Goal: Task Accomplishment & Management: Use online tool/utility

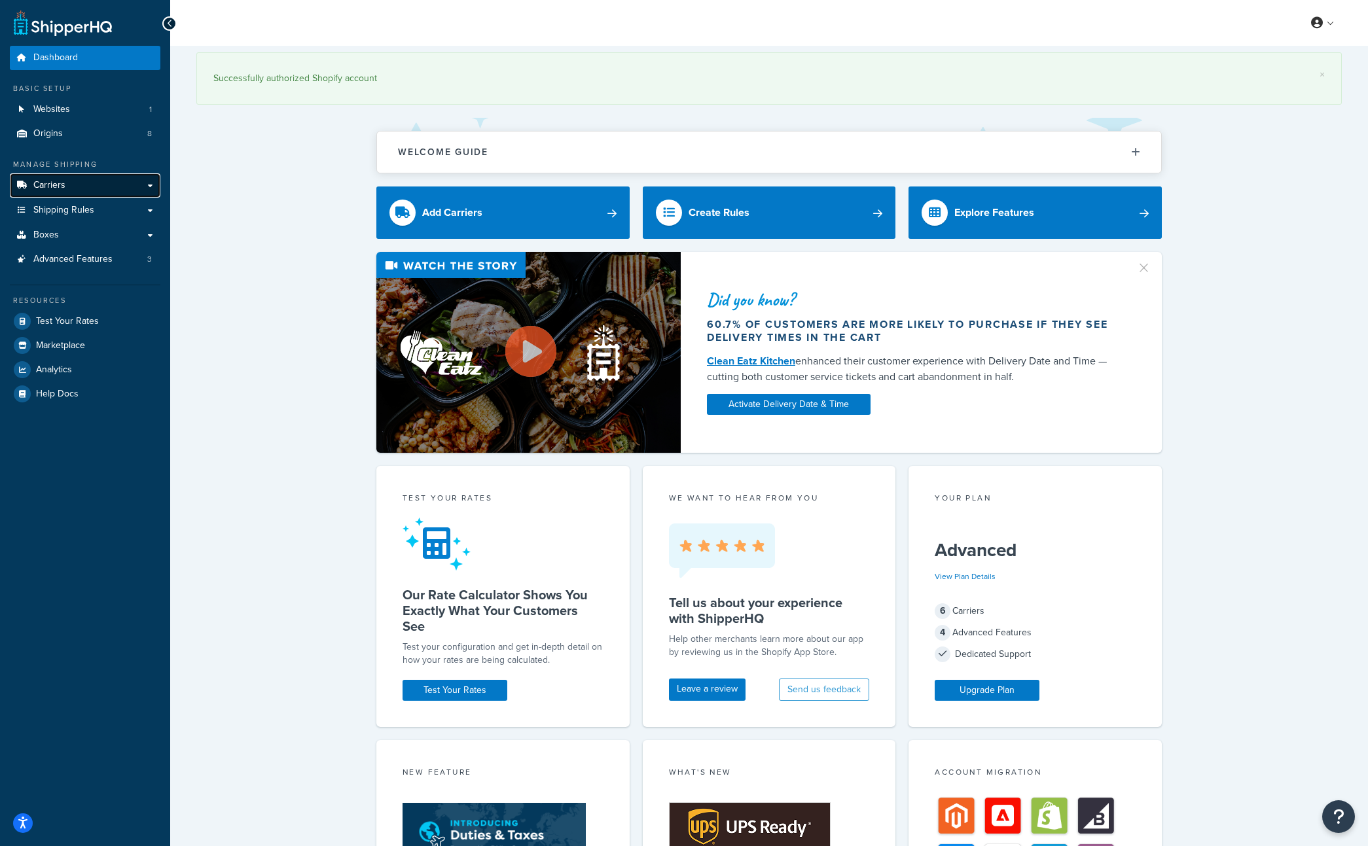
click at [54, 192] on link "Carriers" at bounding box center [85, 185] width 151 height 24
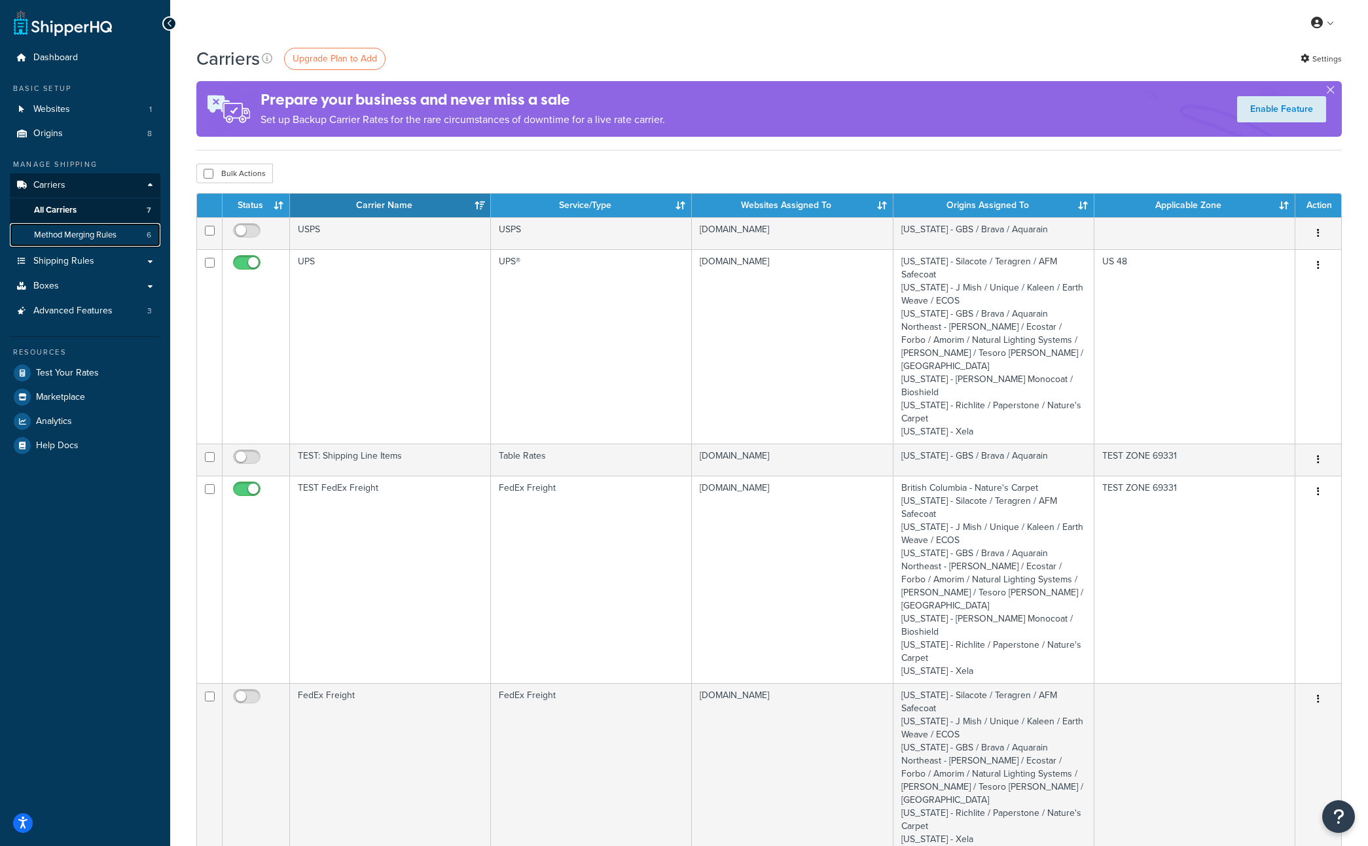
click at [82, 237] on span "Method Merging Rules" at bounding box center [75, 235] width 82 height 11
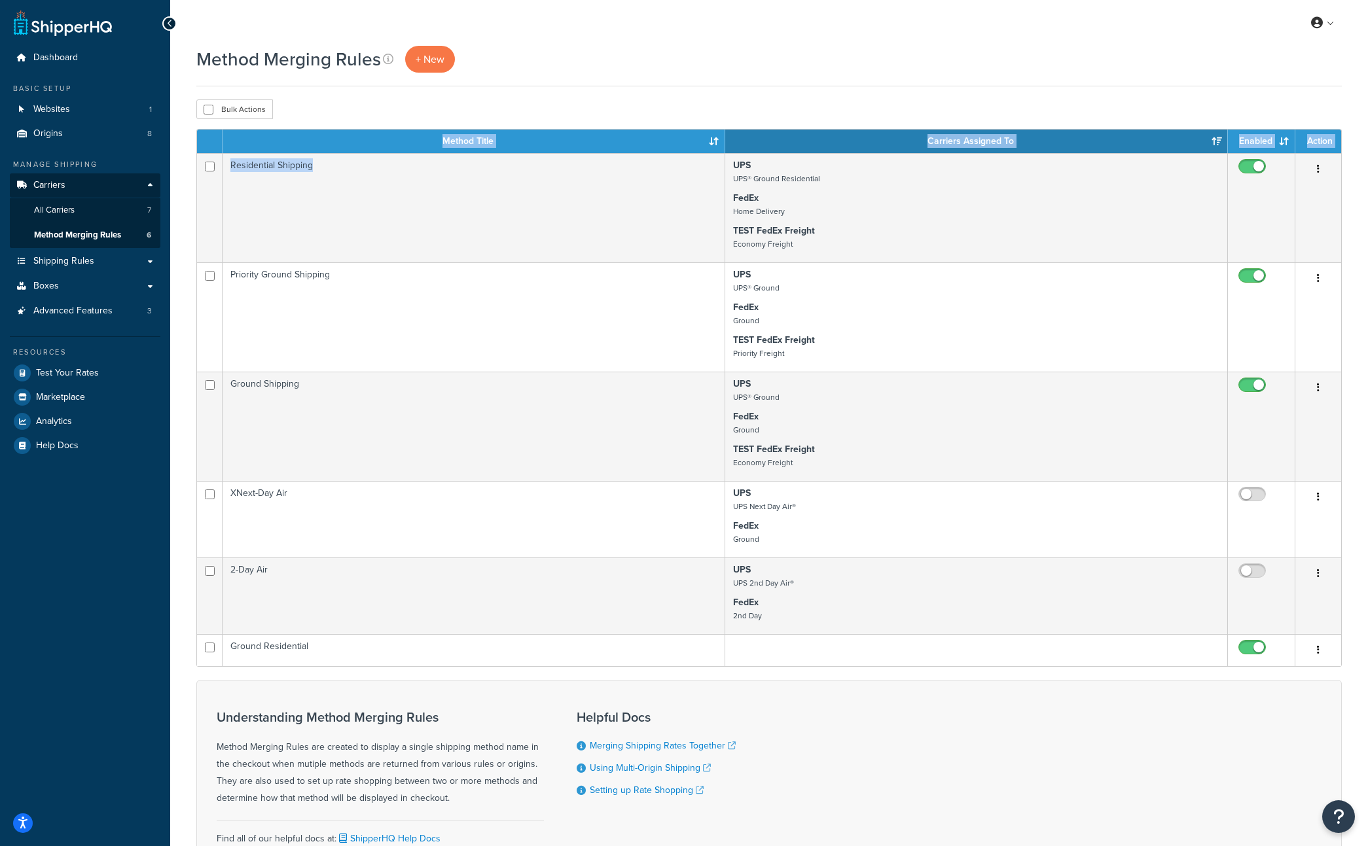
drag, startPoint x: 335, startPoint y: 170, endPoint x: 244, endPoint y: 77, distance: 130.1
click at [249, 81] on div "Method Merging Rules + New Bulk Actions Duplicate Delete Contact Us Send Us A M…" at bounding box center [769, 490] width 1198 height 888
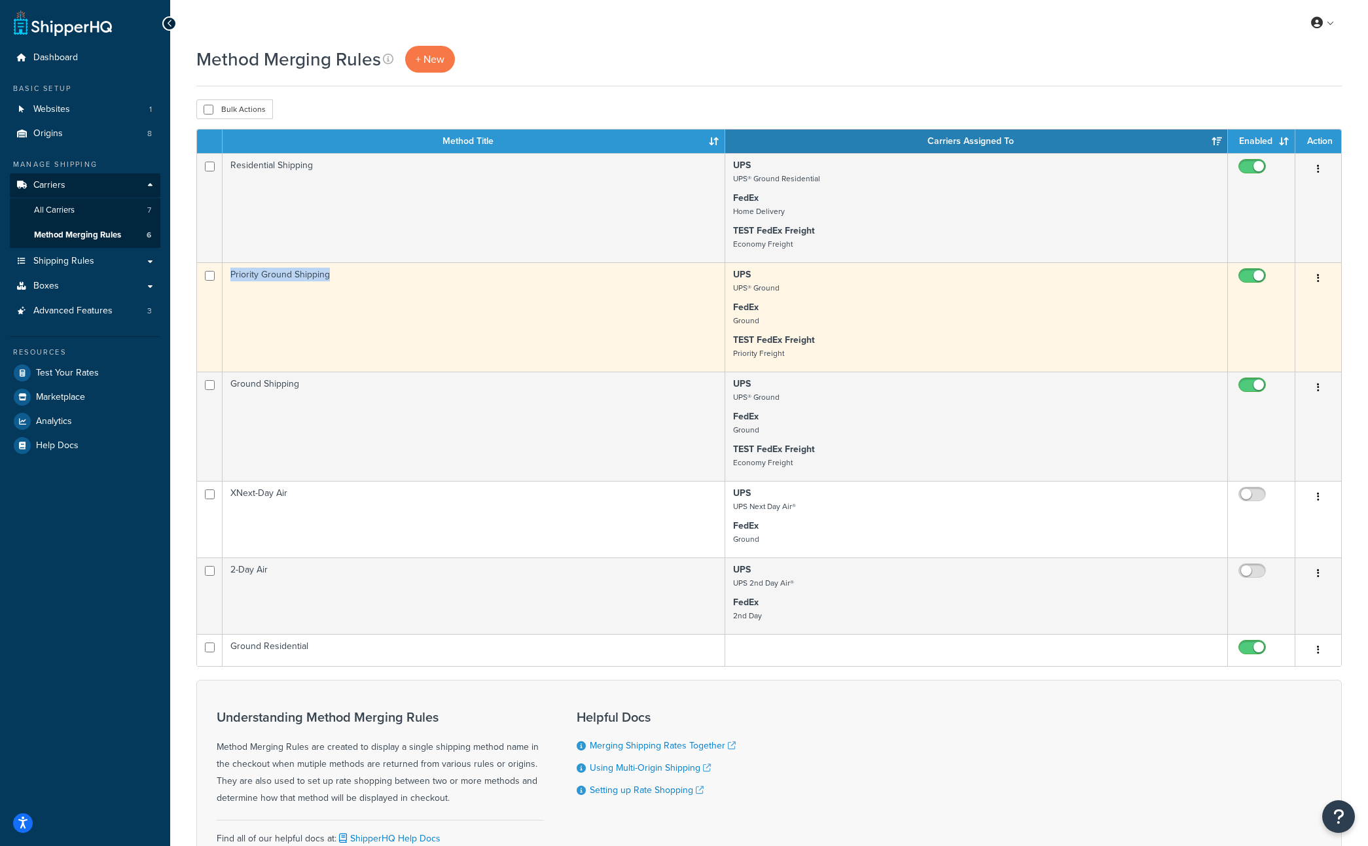
copy td "Priority Ground Shipping"
drag, startPoint x: 346, startPoint y: 282, endPoint x: 230, endPoint y: 274, distance: 116.2
click at [230, 274] on td "Priority Ground Shipping" at bounding box center [474, 317] width 503 height 109
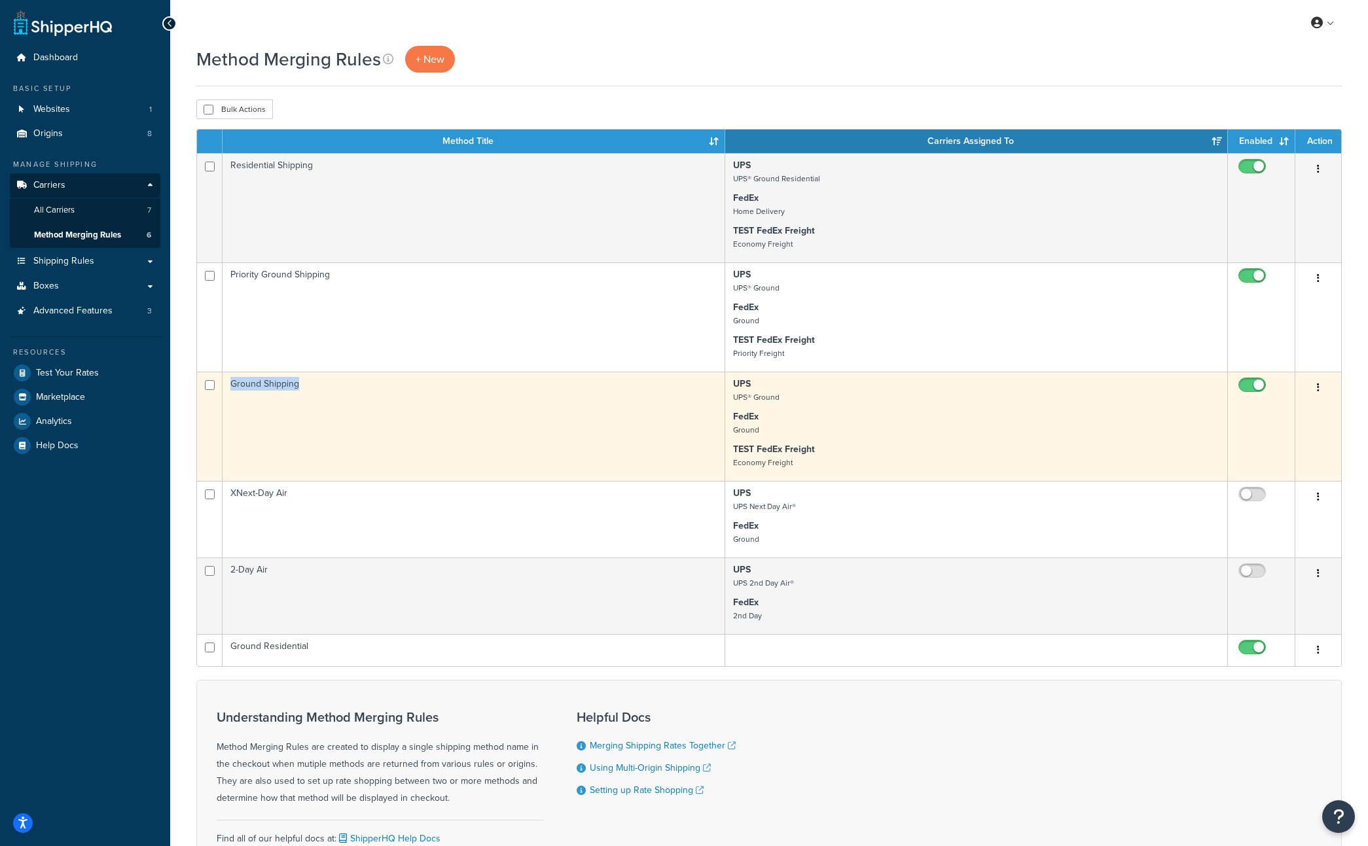
copy tr "Ground Shipping"
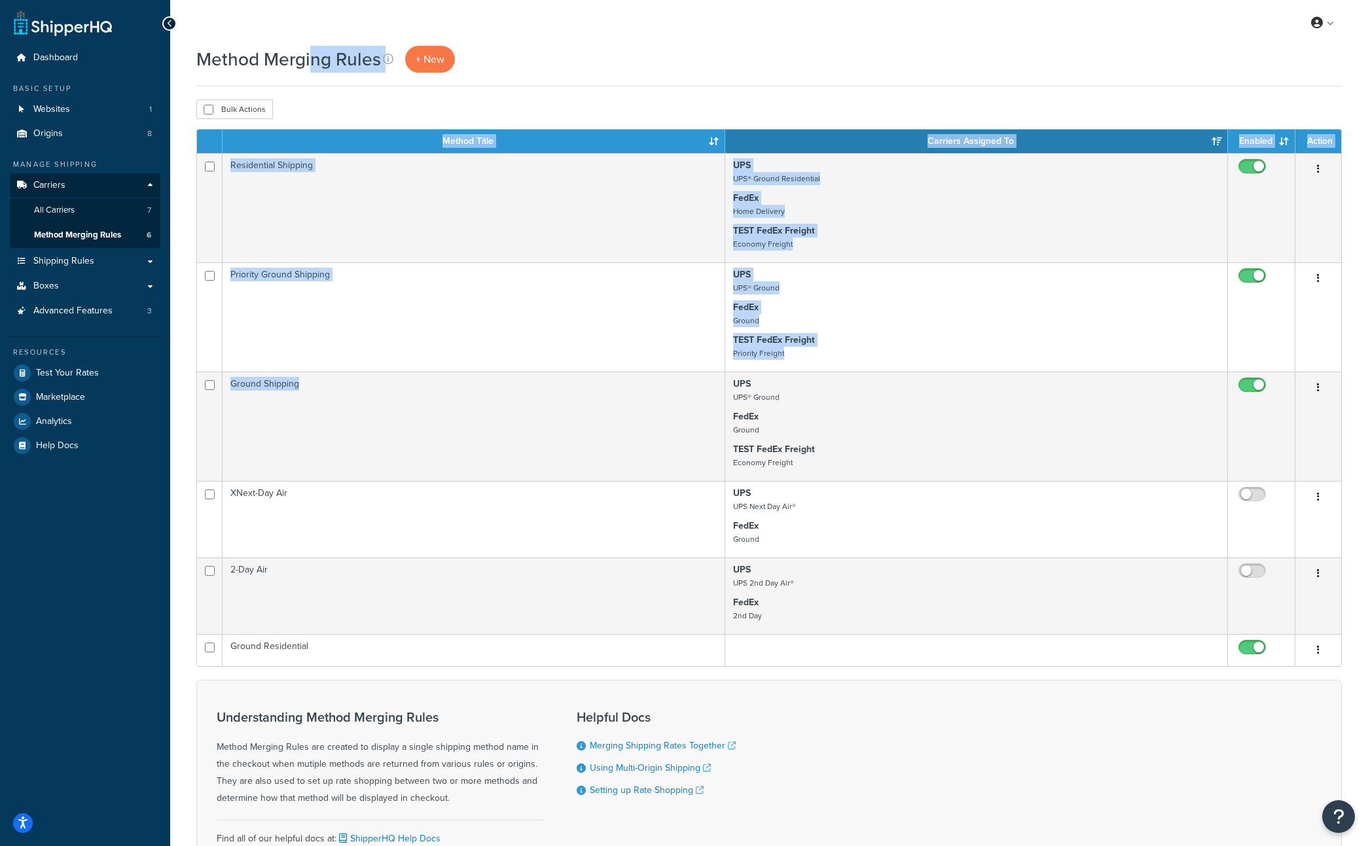
drag, startPoint x: 307, startPoint y: 386, endPoint x: 271, endPoint y: 84, distance: 304.6
click at [313, 60] on div "Method Merging Rules + New Bulk Actions Duplicate [GEOGRAPHIC_DATA] Contact Us …" at bounding box center [769, 490] width 1198 height 888
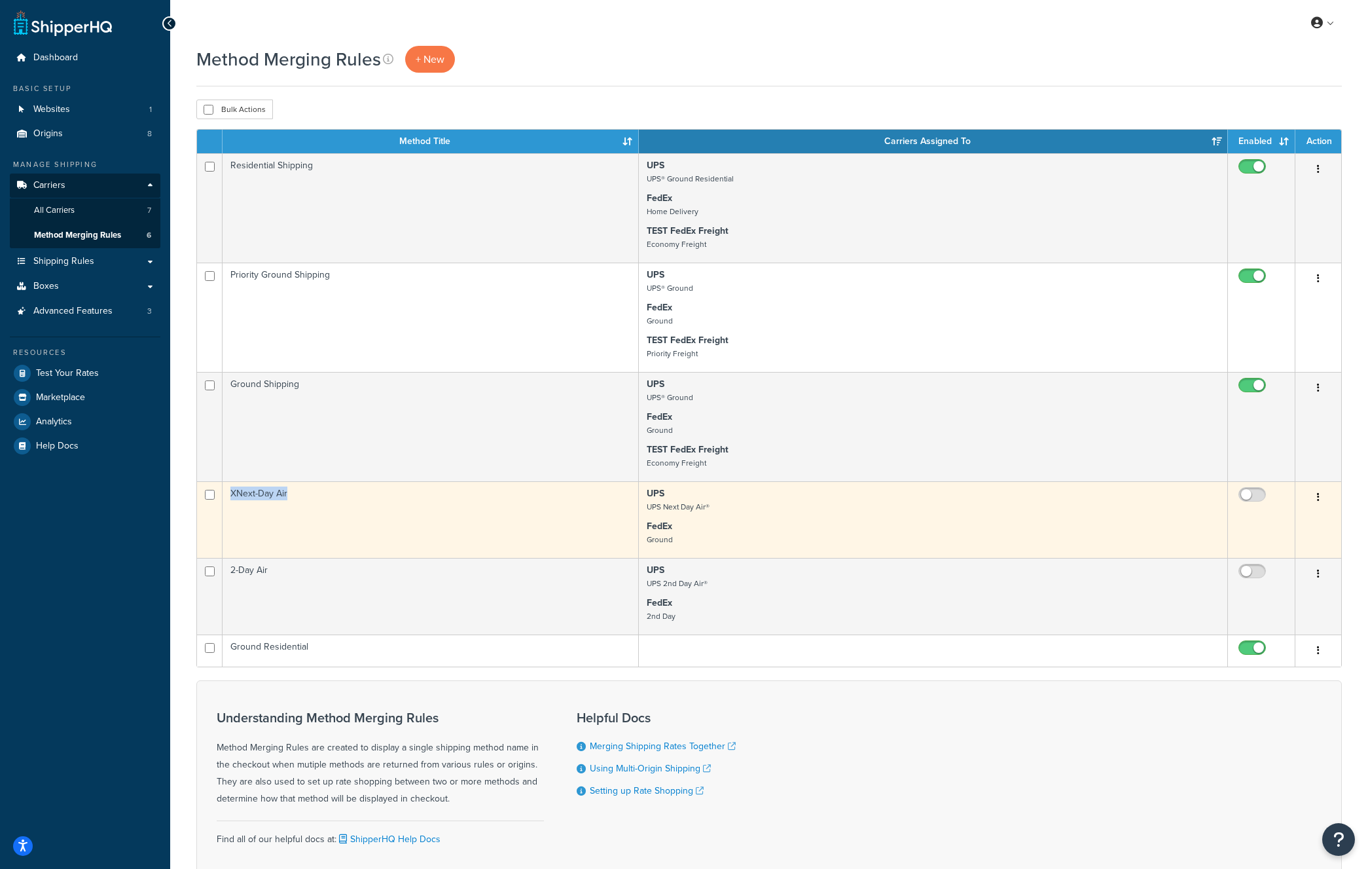
drag, startPoint x: 283, startPoint y: 501, endPoint x: 231, endPoint y: 498, distance: 52.5
click at [231, 498] on td "XNext-Day Air" at bounding box center [431, 519] width 416 height 77
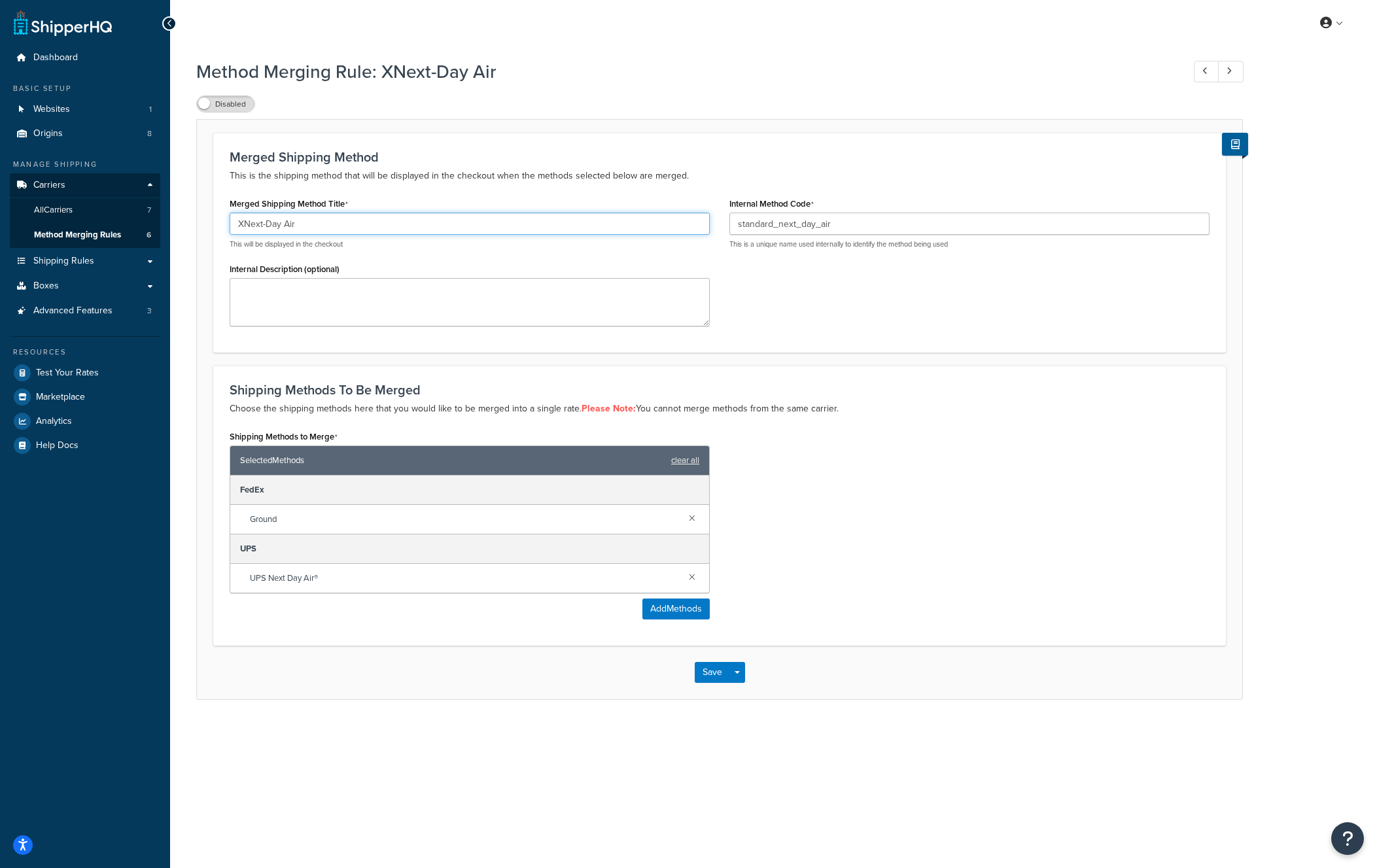
drag, startPoint x: 295, startPoint y: 225, endPoint x: 163, endPoint y: 225, distance: 132.0
click at [163, 225] on div "Dashboard Basic Setup Websites 1 Origins 8 Manage Shipping Carriers Carriers Al…" at bounding box center [688, 434] width 1377 height 868
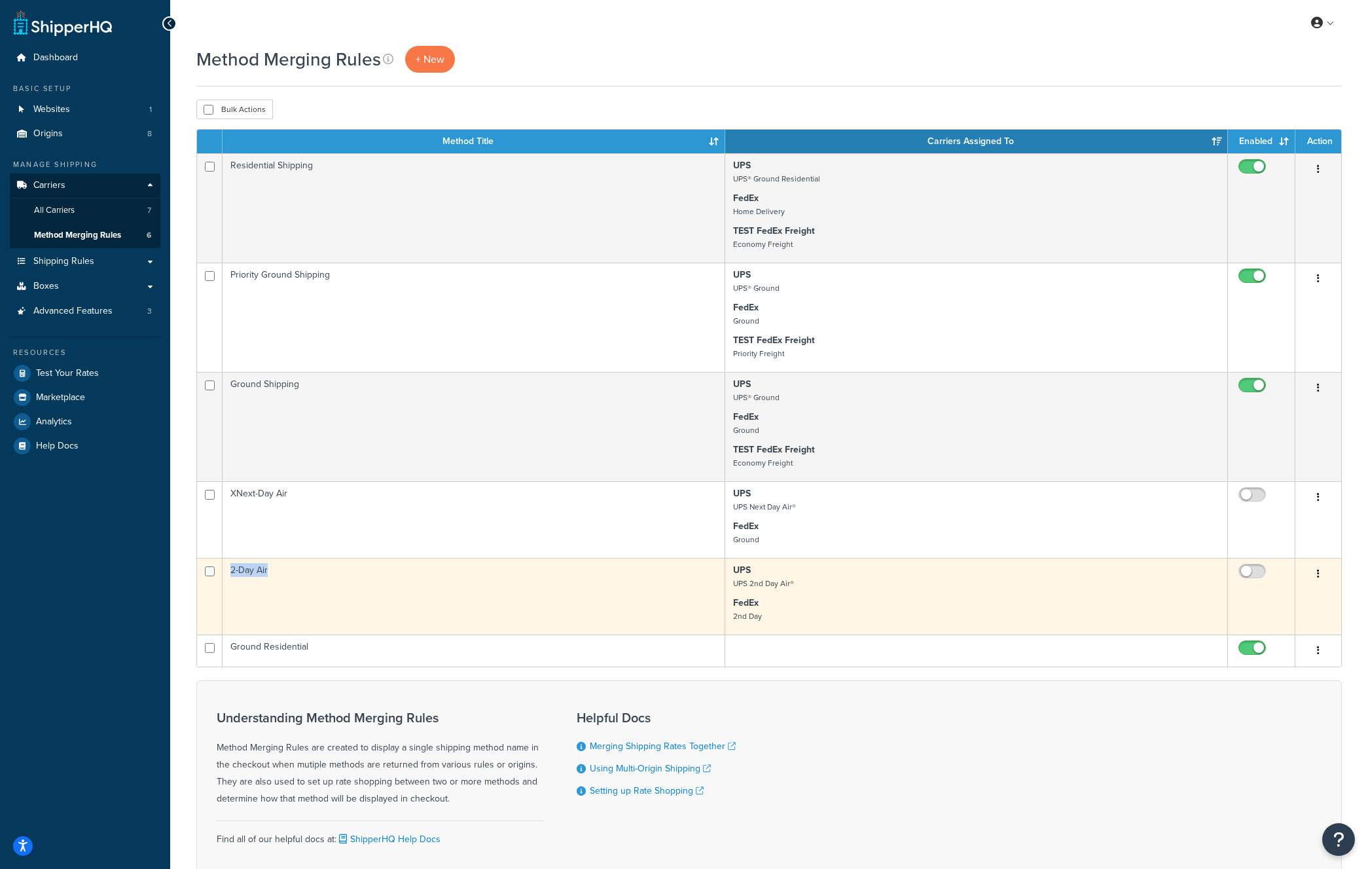
copy tr "2-Day Air"
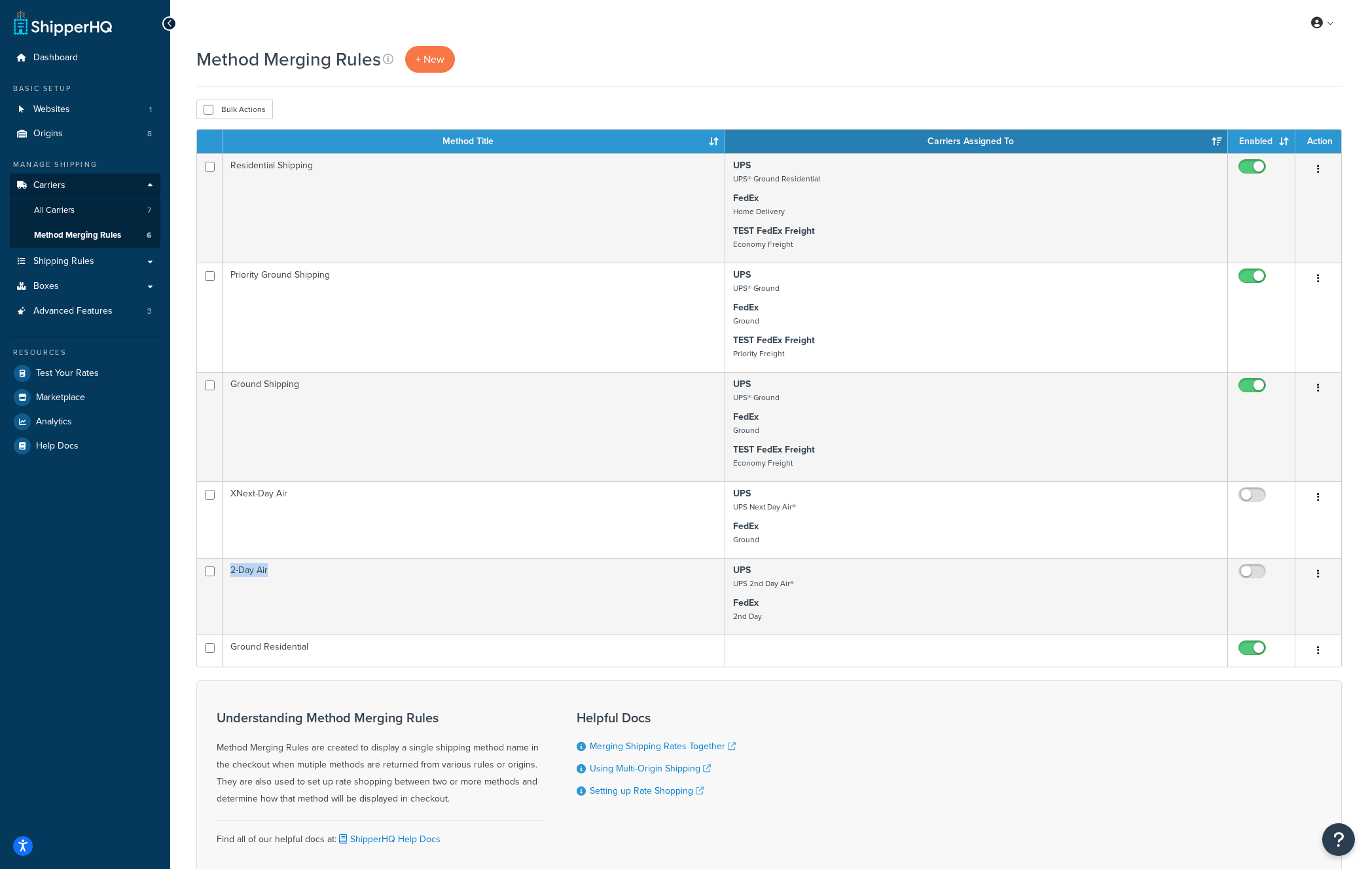
drag, startPoint x: 228, startPoint y: 571, endPoint x: 33, endPoint y: 595, distance: 197.2
click at [179, 573] on div "Method Merging Rules + New Bulk Actions Duplicate [GEOGRAPHIC_DATA] Contact Us …" at bounding box center [769, 490] width 1198 height 888
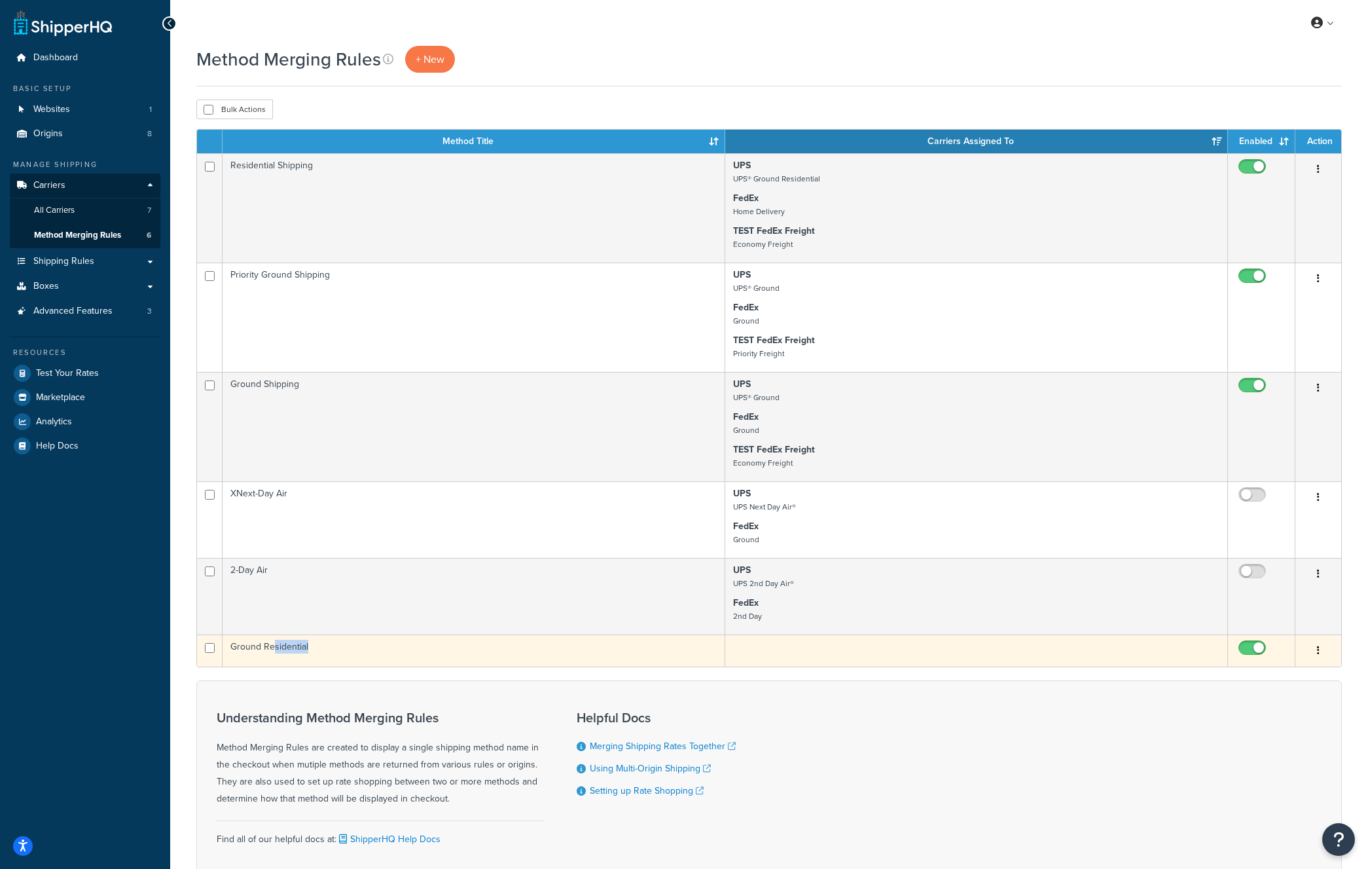
drag, startPoint x: 325, startPoint y: 654, endPoint x: 342, endPoint y: 657, distance: 16.6
click at [274, 649] on td "Ground Residential" at bounding box center [474, 650] width 503 height 32
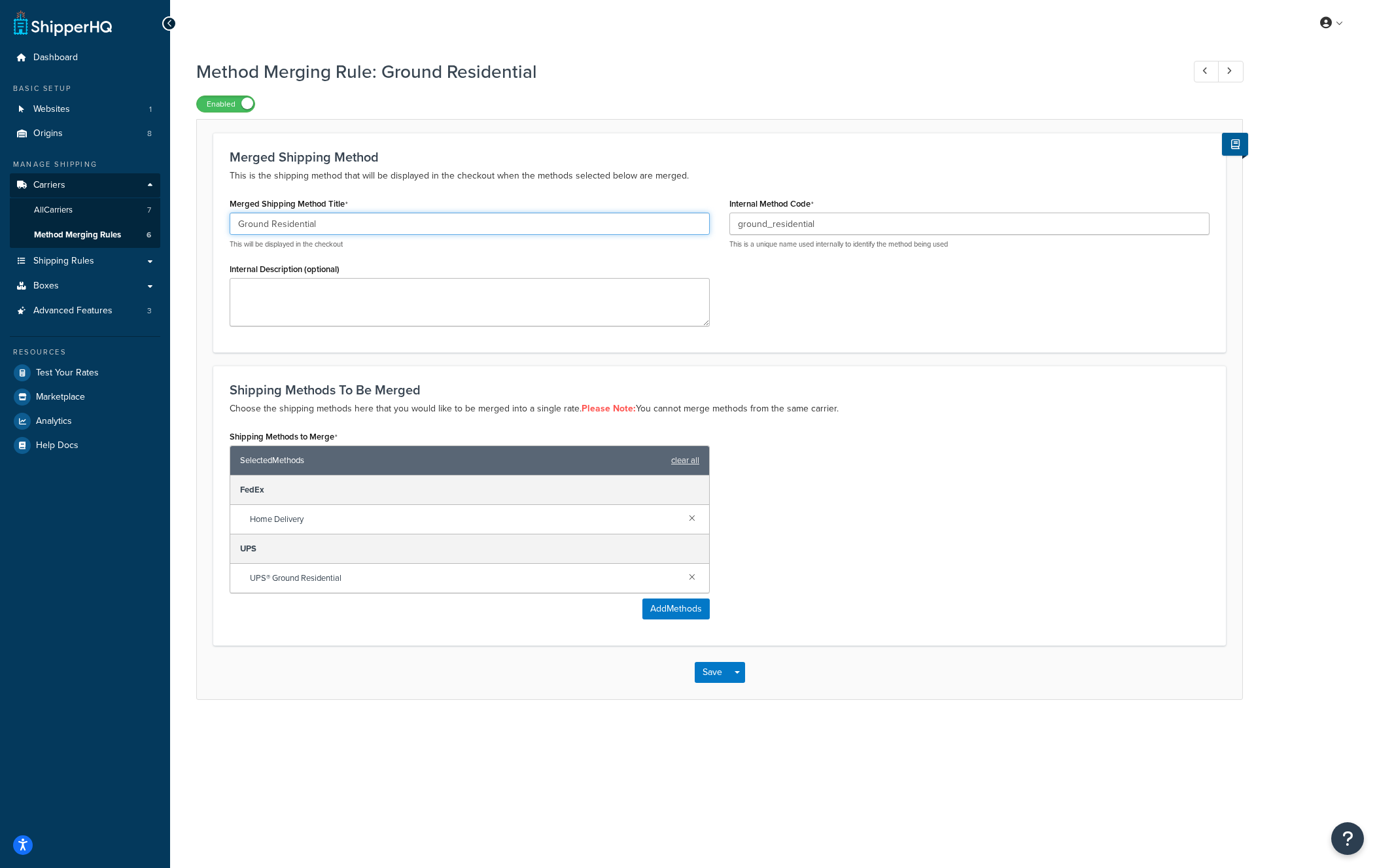
drag, startPoint x: 342, startPoint y: 226, endPoint x: 189, endPoint y: 229, distance: 153.0
click at [194, 230] on div "Method Merging Rule: Ground Residential Enabled Merged Shipping Method This is …" at bounding box center [773, 392] width 1207 height 680
